Goal: Check status: Check status

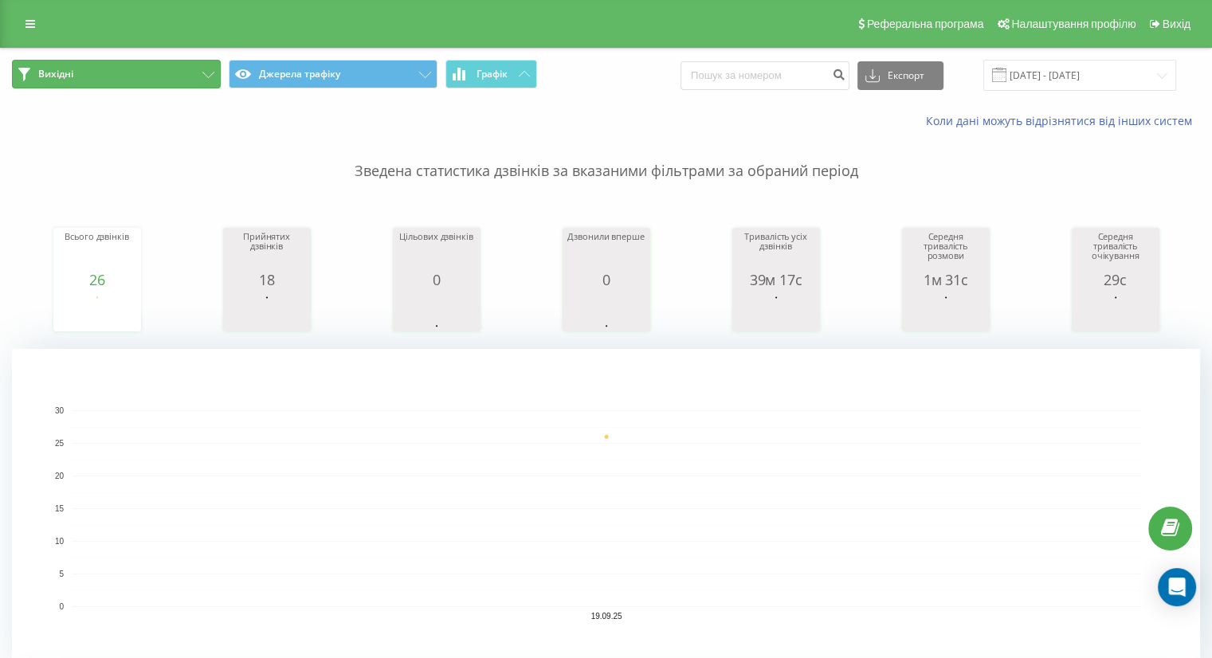
click at [211, 73] on icon at bounding box center [208, 75] width 12 height 6
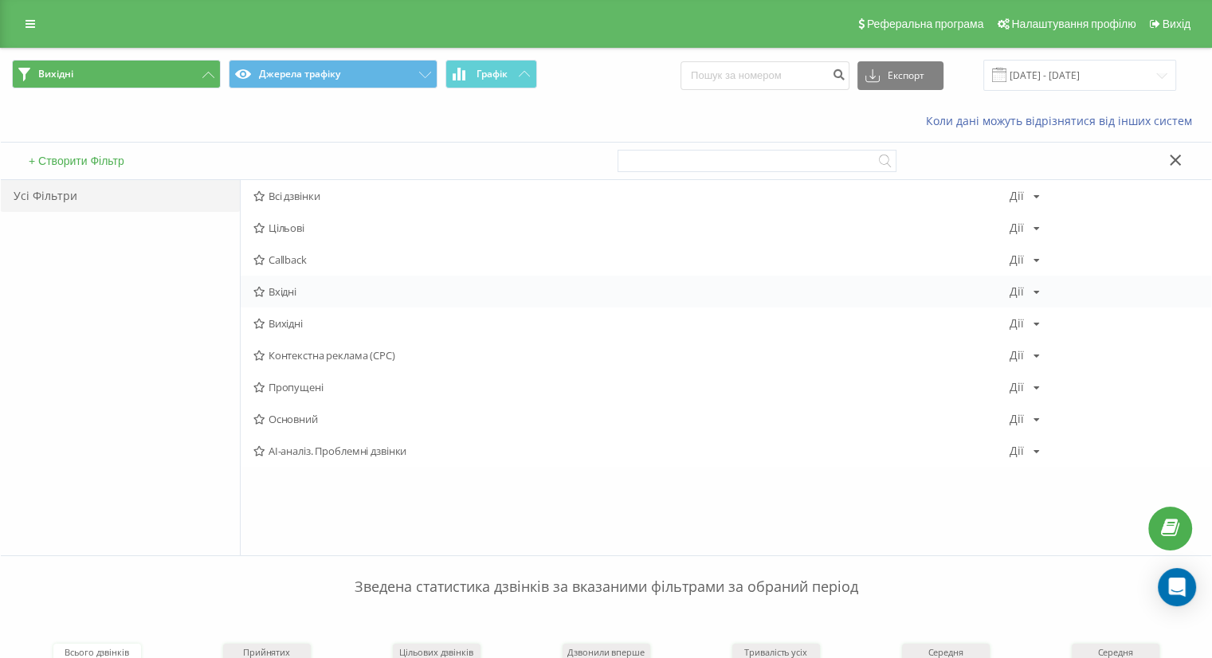
click at [316, 294] on span "Вхідні" at bounding box center [631, 291] width 756 height 11
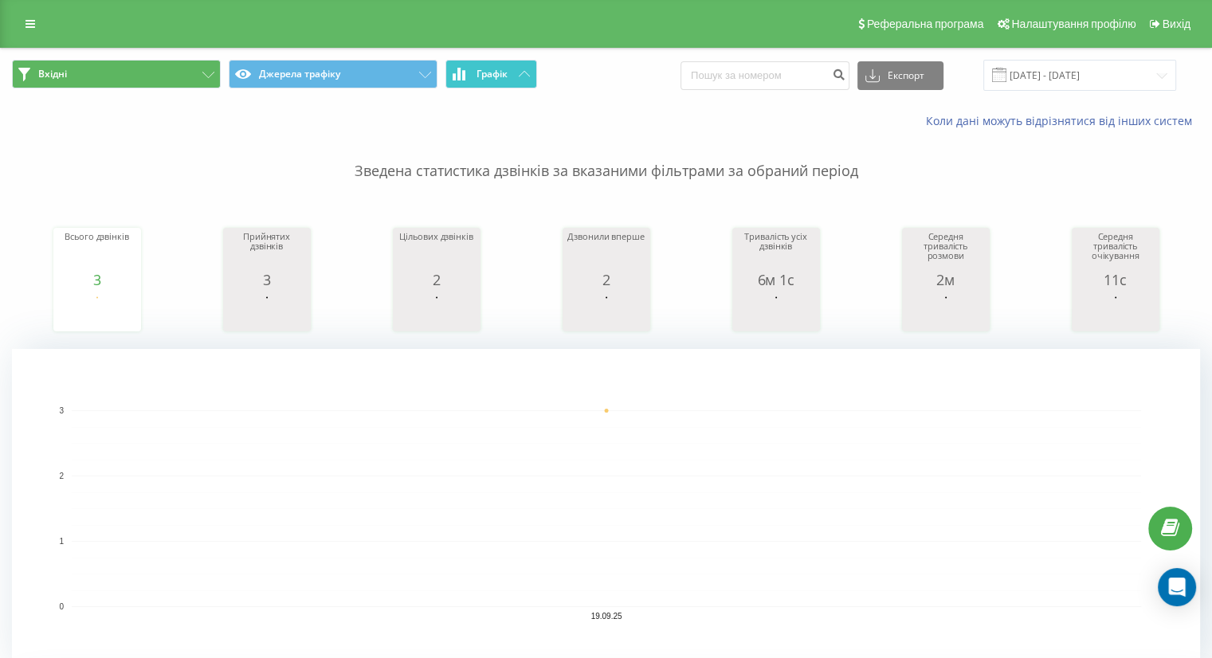
click at [485, 78] on span "Графік" at bounding box center [492, 74] width 31 height 11
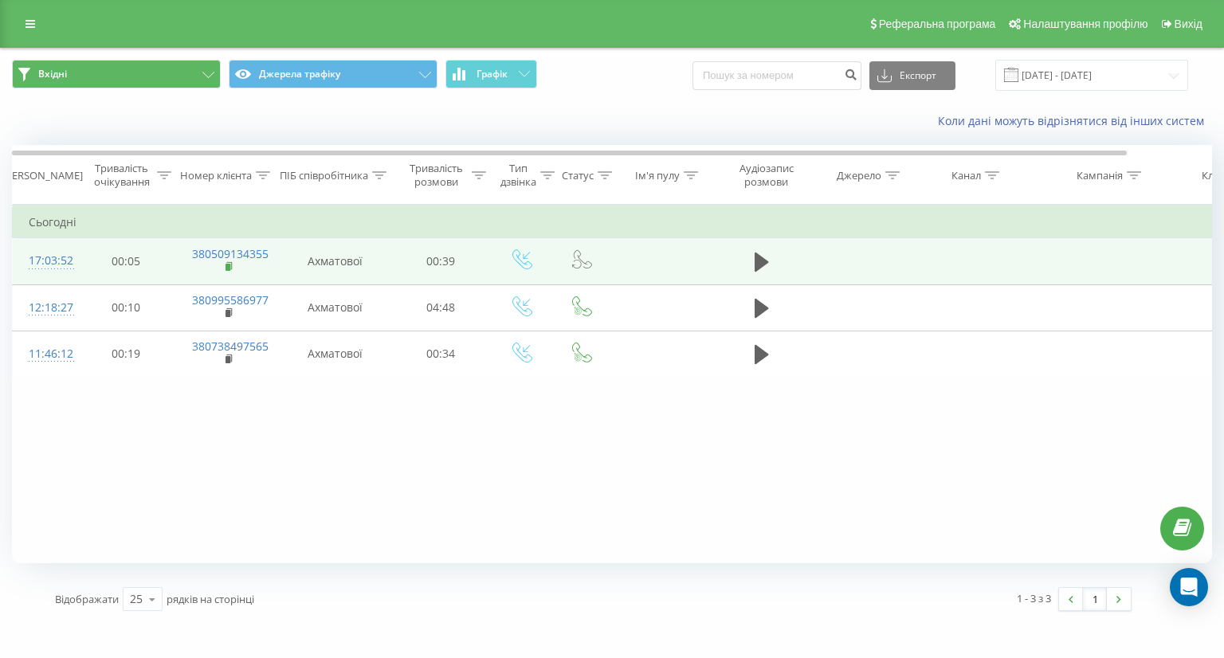
click at [226, 267] on rect at bounding box center [228, 267] width 5 height 7
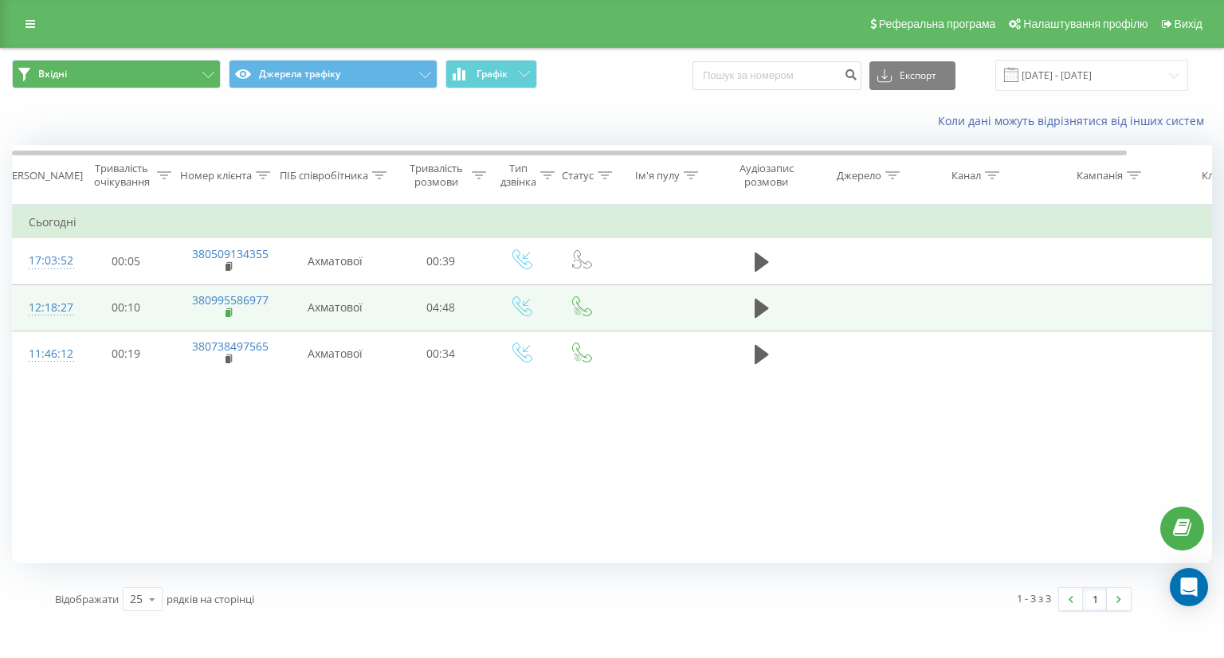
click at [226, 312] on rect at bounding box center [228, 313] width 5 height 7
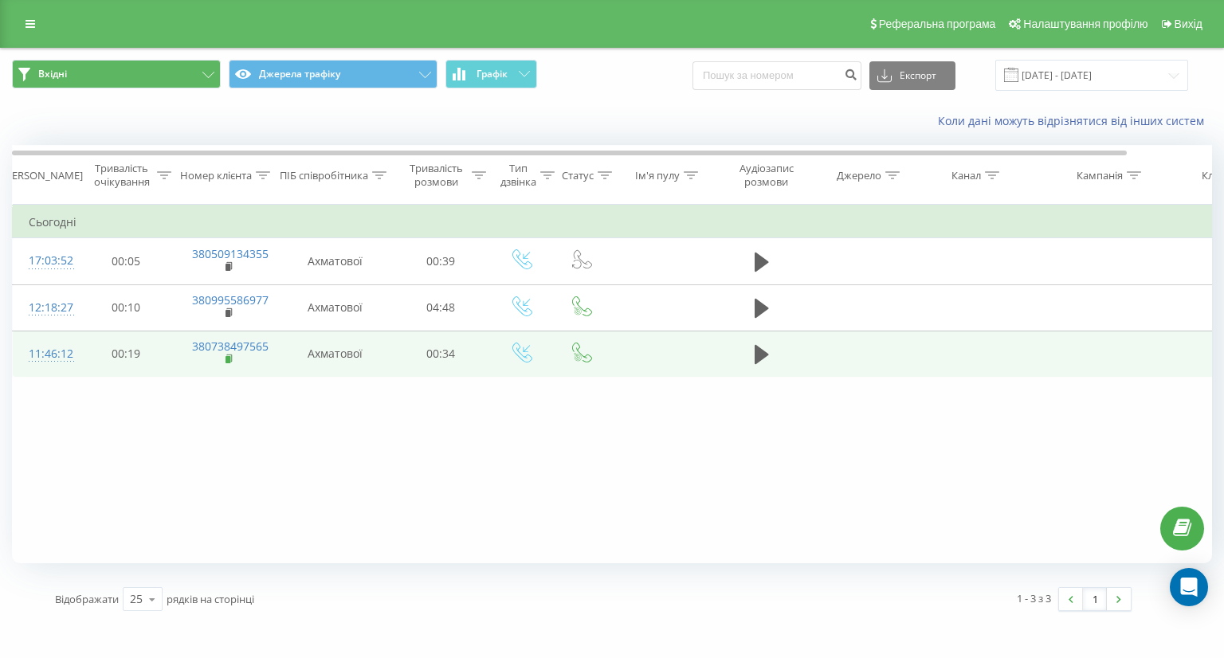
click at [226, 359] on rect at bounding box center [228, 359] width 5 height 7
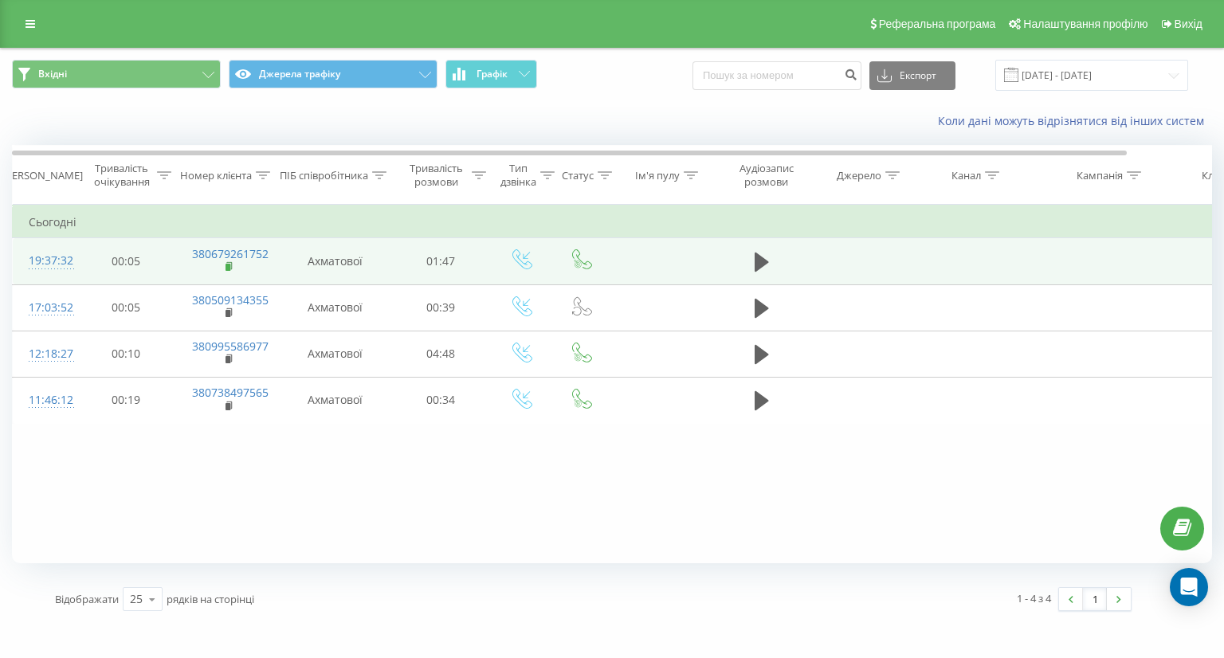
click at [230, 266] on rect at bounding box center [228, 267] width 5 height 7
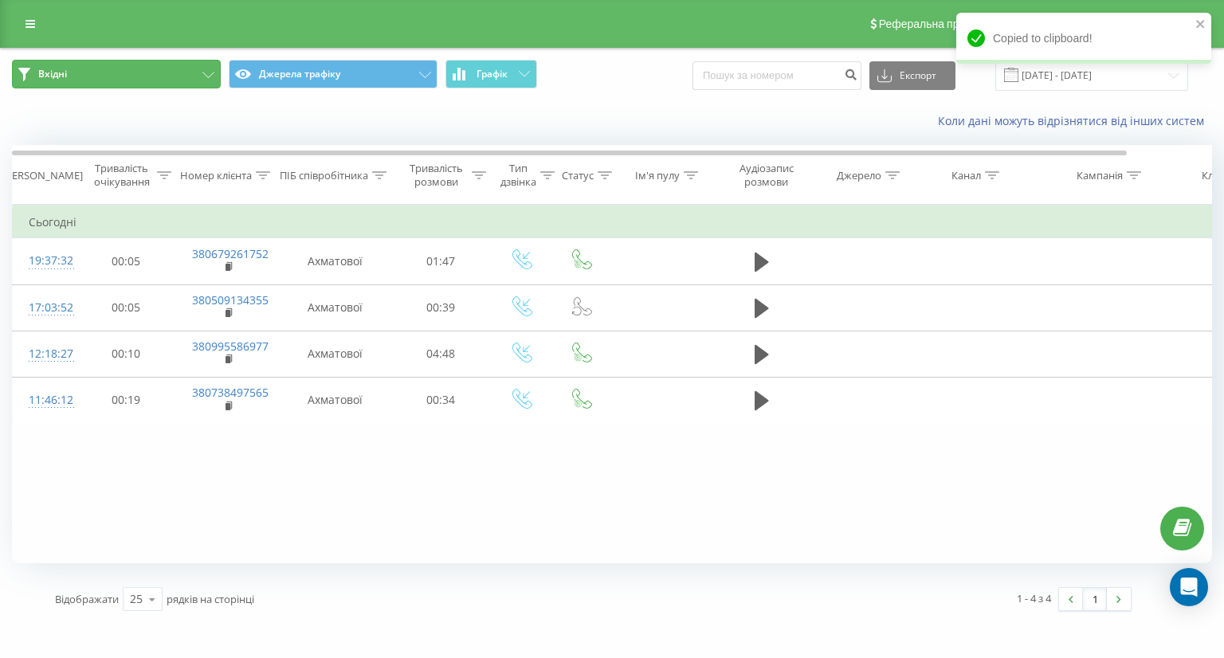
click at [214, 69] on button "Вхідні" at bounding box center [116, 74] width 209 height 29
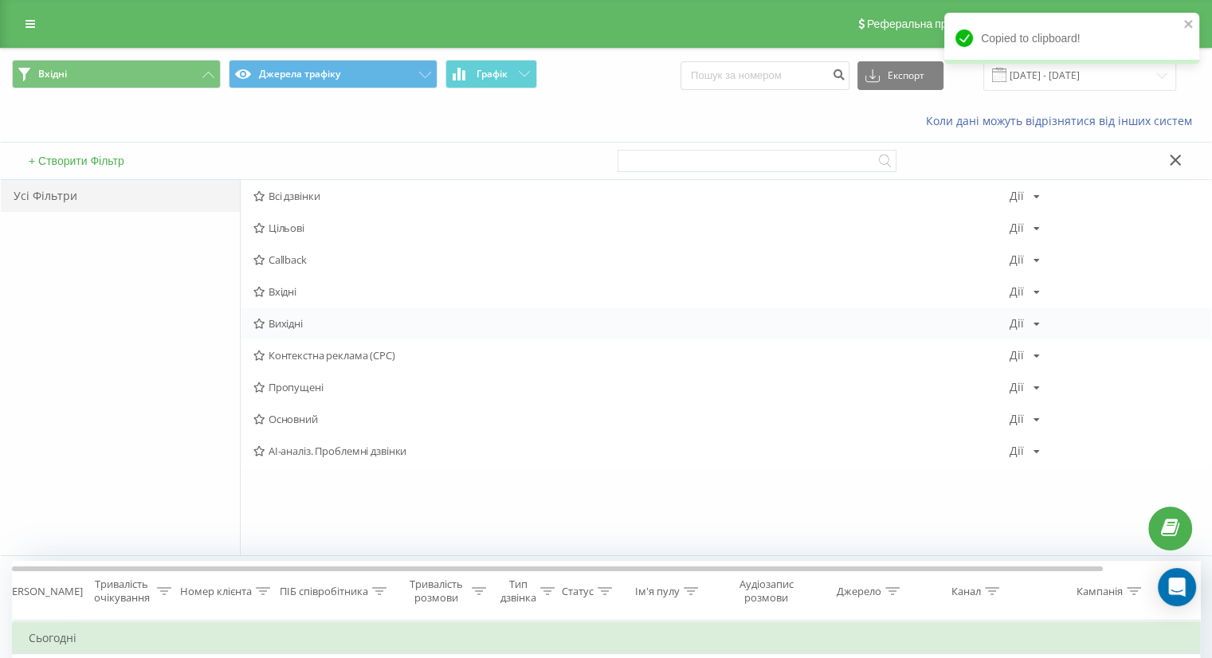
click at [325, 325] on span "Вихідні" at bounding box center [631, 323] width 756 height 11
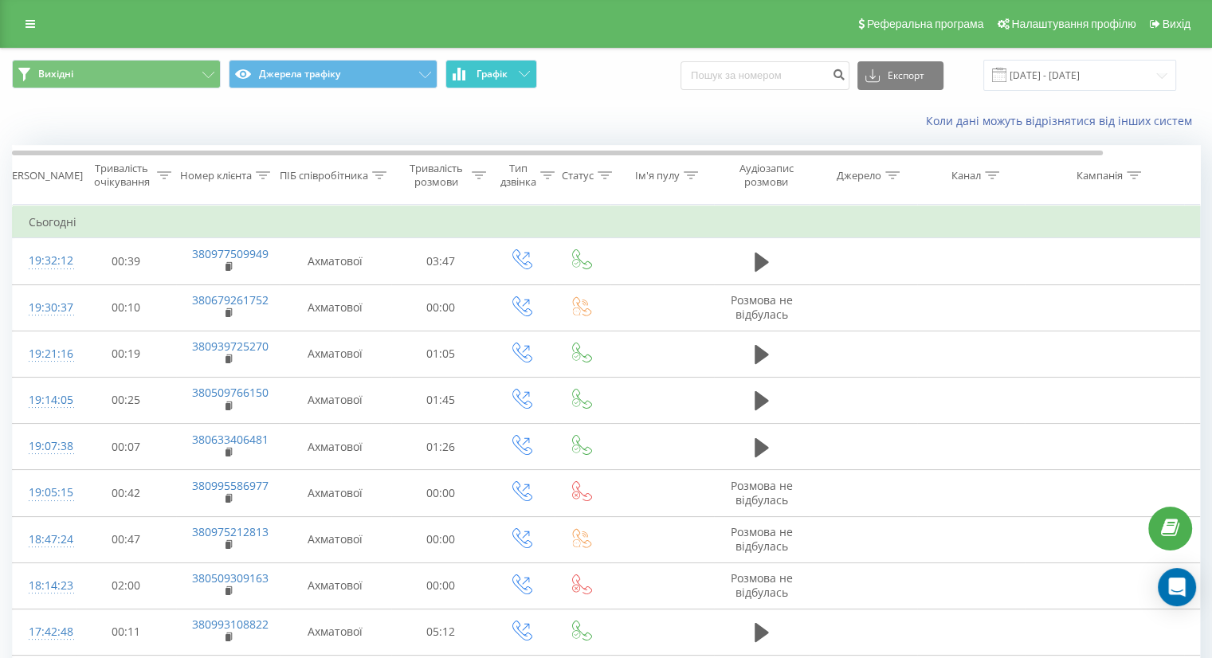
click at [485, 71] on span "Графік" at bounding box center [492, 74] width 31 height 11
